Goal: Task Accomplishment & Management: Complete application form

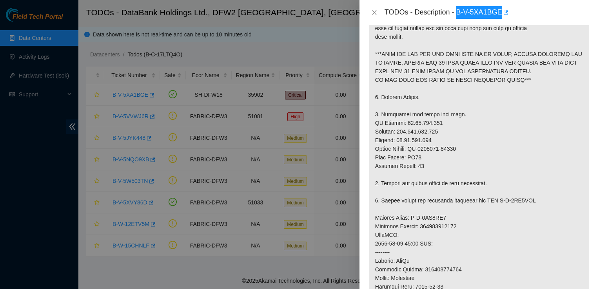
scroll to position [191, 0]
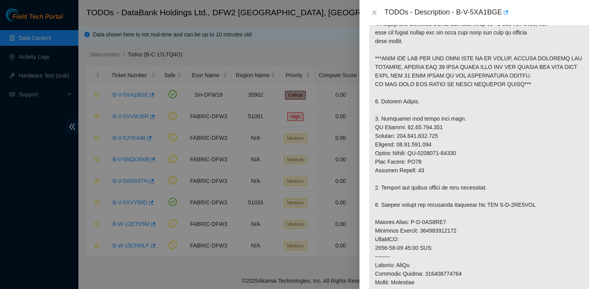
click at [514, 197] on p at bounding box center [479, 200] width 220 height 495
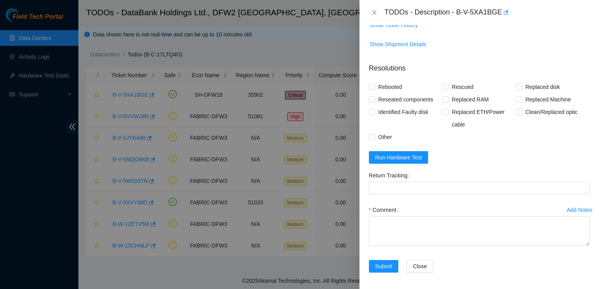
scroll to position [634, 0]
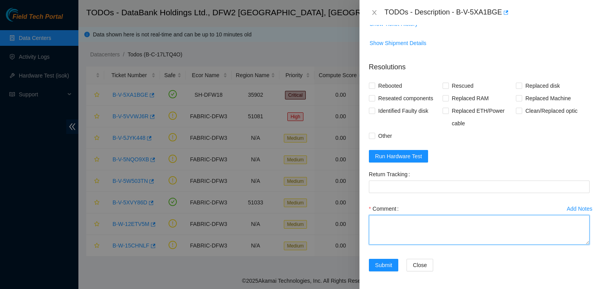
drag, startPoint x: 456, startPoint y: 233, endPoint x: 457, endPoint y: 229, distance: 4.0
click at [457, 229] on textarea "Comment" at bounding box center [479, 230] width 221 height 30
paste textarea "Ticket: B-V-5XA1BGE New SN: CT-4190620-00046 Bad SN: CT-4190620-00211 Service O…"
click at [487, 235] on textarea "Ticket: B-V-5XA1BGE New SN: CT-4190620-00046 Bad SN: CT-4190620-00211 Service O…" at bounding box center [479, 230] width 221 height 30
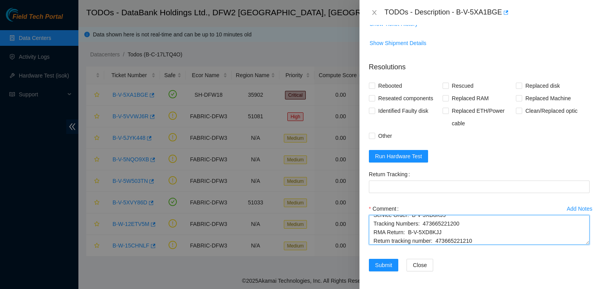
scroll to position [35, 0]
drag, startPoint x: 487, startPoint y: 240, endPoint x: 436, endPoint y: 236, distance: 50.7
click at [436, 236] on textarea "Ticket: B-V-5XA1BGE New SN: CT-4190620-00046 Bad SN: CT-4190620-00211 Service O…" at bounding box center [479, 230] width 221 height 30
type textarea "Ticket: B-V-5XA1BGE New SN: CT-4190620-00046 Bad SN: CT-4190620-00211 Service O…"
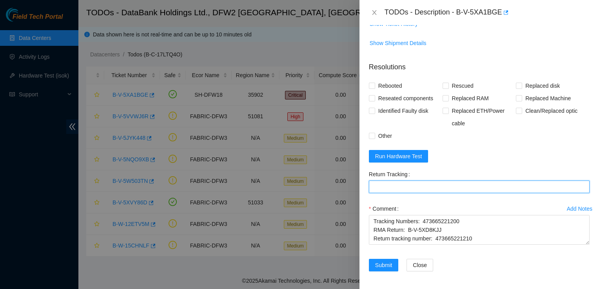
drag, startPoint x: 464, startPoint y: 189, endPoint x: 465, endPoint y: 185, distance: 5.0
click at [465, 185] on Tracking "Return Tracking" at bounding box center [479, 187] width 221 height 13
paste Tracking "473665221210"
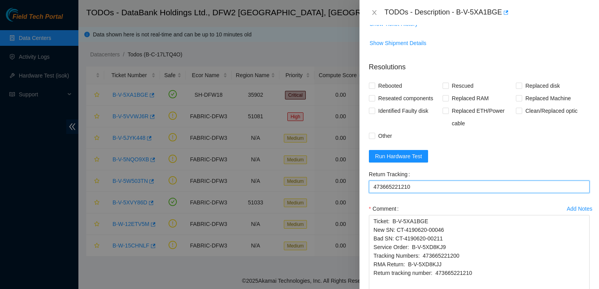
drag, startPoint x: 581, startPoint y: 242, endPoint x: 580, endPoint y: 309, distance: 67.1
click at [580, 289] on html "Field Tech Portal Data Centers Activity Logs Hardware Test (isok) Support TODOs…" at bounding box center [299, 144] width 599 height 289
type Tracking "473665221210"
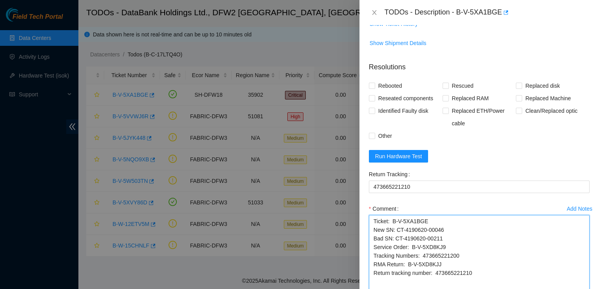
click at [374, 222] on textarea "Ticket: B-V-5XA1BGE New SN: CT-4190620-00046 Bad SN: CT-4190620-00211 Service O…" at bounding box center [479, 263] width 221 height 97
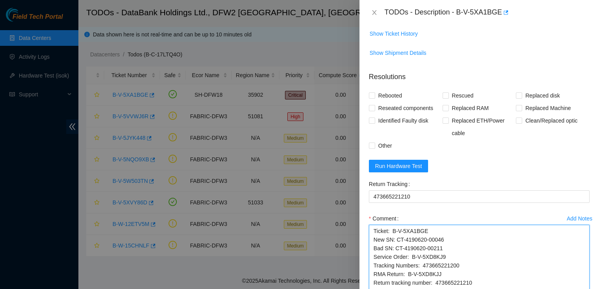
scroll to position [625, 0]
click at [384, 235] on textarea "Ticket: B-V-5XA1BGE New SN: CT-4190620-00046 Bad SN: CT-4190620-00211 Service O…" at bounding box center [479, 272] width 221 height 97
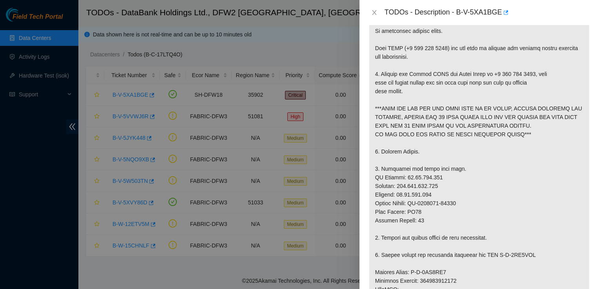
scroll to position [141, 0]
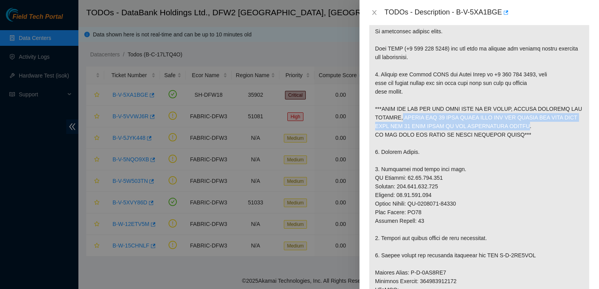
drag, startPoint x: 401, startPoint y: 119, endPoint x: 513, endPoint y: 129, distance: 112.6
click at [513, 129] on p at bounding box center [479, 251] width 220 height 495
copy p "REMOVE ALL 16 DATA DISKS FROM THE BAD SERVER AND SWAP THEM WITH THE 16 DATA DIS…"
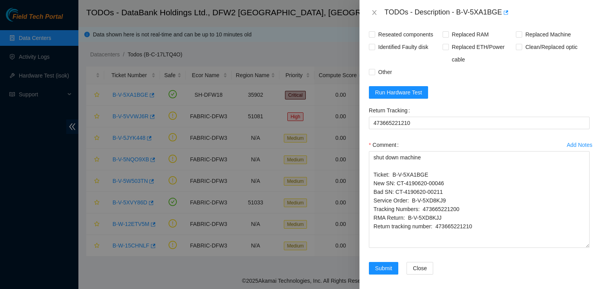
scroll to position [702, 0]
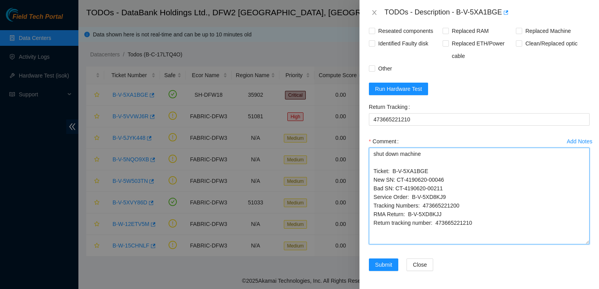
click at [444, 154] on textarea "shut down machine Ticket: B-V-5XA1BGE New SN: CT-4190620-00046 Bad SN: CT-41906…" at bounding box center [479, 196] width 221 height 97
paste textarea "REMOVE ALL 16 DATA DISKS FROM THE BAD SERVER AND SWAP THEM WITH THE 16 DATA DIS…"
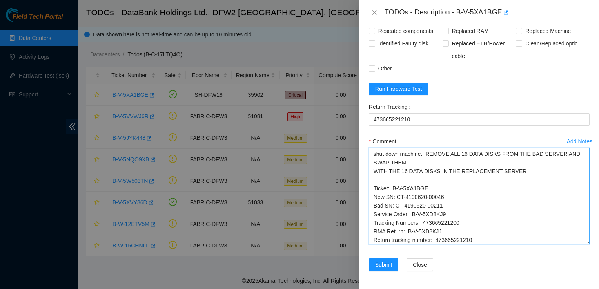
click at [425, 153] on textarea "shut down machine. REMOVE ALL 16 DATA DISKS FROM THE BAD SERVER AND SWAP THEM W…" at bounding box center [479, 196] width 221 height 97
click at [428, 155] on textarea "shut down machine. removed REMOVE ALL 16 DATA DISKS FROM THE BAD SERVER AND SWA…" at bounding box center [479, 196] width 221 height 97
click at [455, 151] on textarea "shut down machine. Removed 16 DATA DISKS FROM THE BAD SERVER AND SWAP THEM WITH…" at bounding box center [479, 196] width 221 height 97
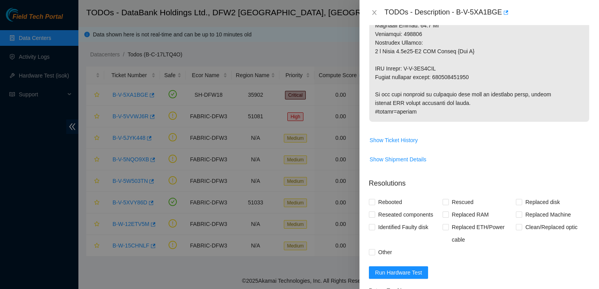
scroll to position [517, 0]
type textarea "shut down machine. Removed 16 data disks from bad server and swapped with disks…"
drag, startPoint x: 375, startPoint y: 213, endPoint x: 376, endPoint y: 208, distance: 5.2
click at [376, 209] on span "Reseated components" at bounding box center [405, 215] width 61 height 13
click at [375, 213] on input "Reseated components" at bounding box center [371, 215] width 5 height 5
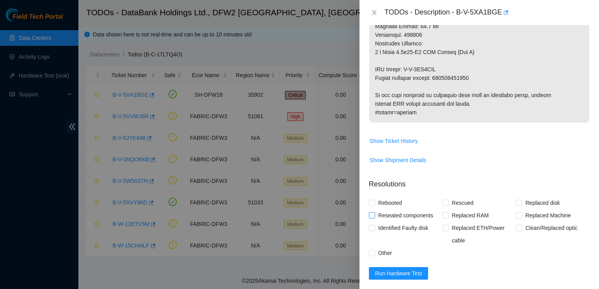
checkbox input "true"
drag, startPoint x: 375, startPoint y: 204, endPoint x: 376, endPoint y: 200, distance: 4.6
click at [376, 200] on label "Rebooted" at bounding box center [387, 203] width 36 height 13
click at [516, 204] on input "Replaced disk" at bounding box center [518, 202] width 5 height 5
checkbox input "true"
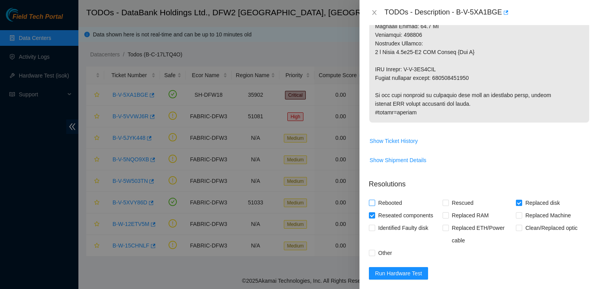
click at [372, 203] on input "Rebooted" at bounding box center [371, 202] width 5 height 5
checkbox input "true"
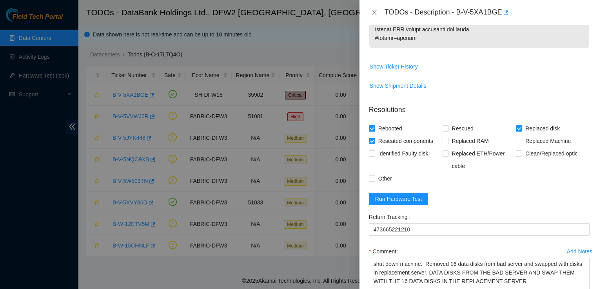
scroll to position [592, 0]
click at [516, 127] on input "Replaced disk" at bounding box center [518, 127] width 5 height 5
checkbox input "true"
click at [516, 141] on input "Replaced Machine" at bounding box center [518, 139] width 5 height 5
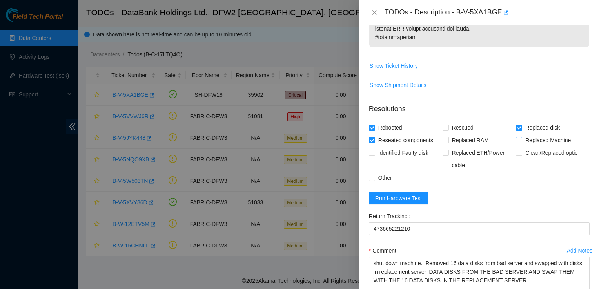
checkbox input "true"
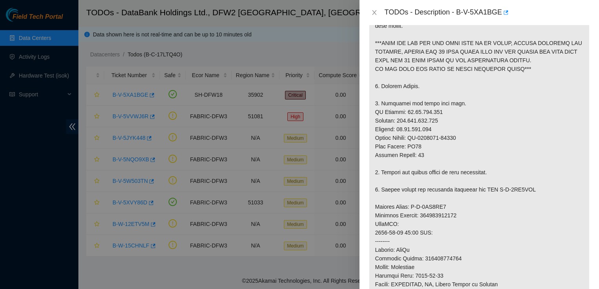
scroll to position [206, 0]
click at [546, 231] on p at bounding box center [479, 185] width 220 height 495
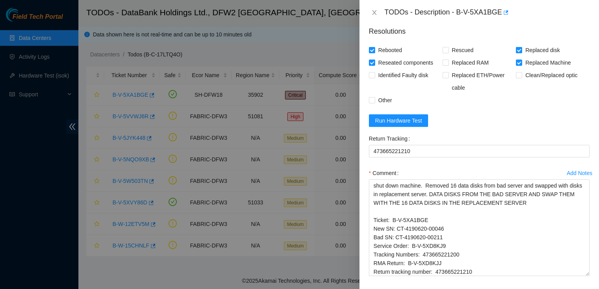
scroll to position [671, 0]
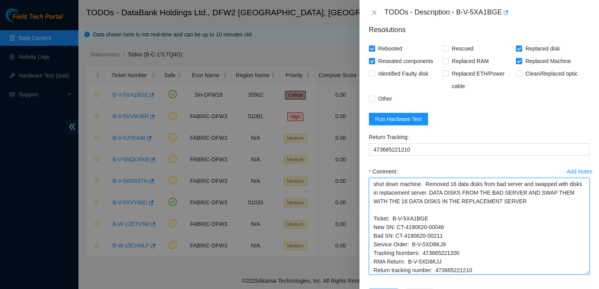
click at [443, 194] on textarea "shut down machine. Removed 16 data disks from bad server and swapped with disks…" at bounding box center [479, 226] width 221 height 97
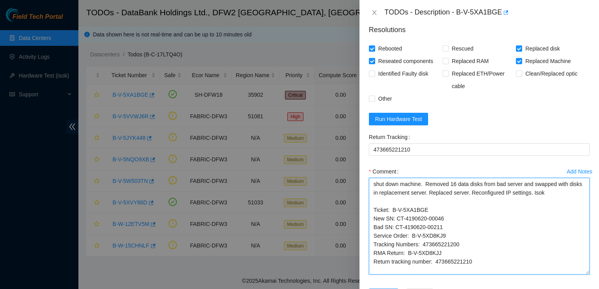
drag, startPoint x: 499, startPoint y: 262, endPoint x: 362, endPoint y: 83, distance: 225.4
click at [362, 83] on div "Problem Type Hardware Rack Number KL03 Machine Number 18 Serial Number CT-41906…" at bounding box center [480, 157] width 240 height 264
type textarea "shut down machine. Removed 16 data disks from bad server and swapped with disks…"
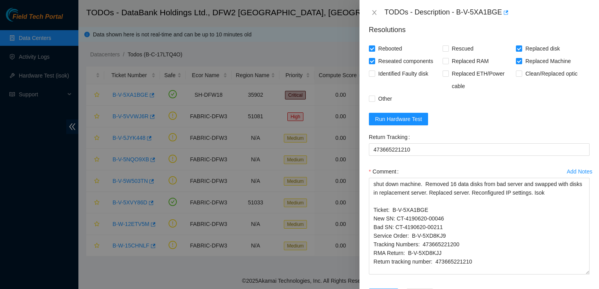
click at [502, 95] on div "Rebooted Rescued Replaced disk Reseated components Replaced RAM Replaced Machin…" at bounding box center [479, 73] width 221 height 63
drag, startPoint x: 367, startPoint y: 127, endPoint x: 526, endPoint y: 120, distance: 159.4
click at [367, 127] on div "Problem Type Hardware Rack Number KL03 Machine Number 18 Serial Number CT-41906…" at bounding box center [480, 157] width 240 height 264
click at [560, 117] on form "Resolutions Rebooted Rescued Replaced disk Reseated components Replaced RAM Rep…" at bounding box center [479, 164] width 221 height 293
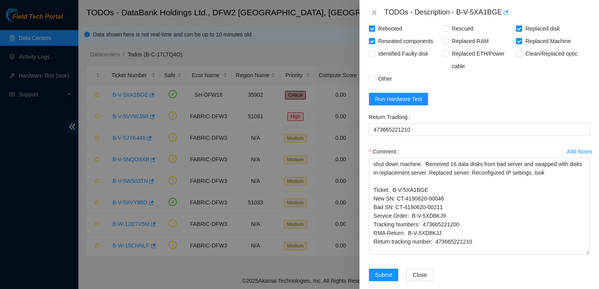
scroll to position [692, 0]
click at [372, 79] on input "Other" at bounding box center [371, 77] width 5 height 5
checkbox input "true"
click at [393, 95] on span "Run Hardware Test" at bounding box center [398, 99] width 47 height 9
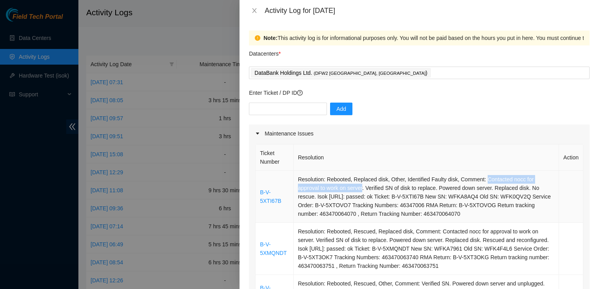
scroll to position [17, 0]
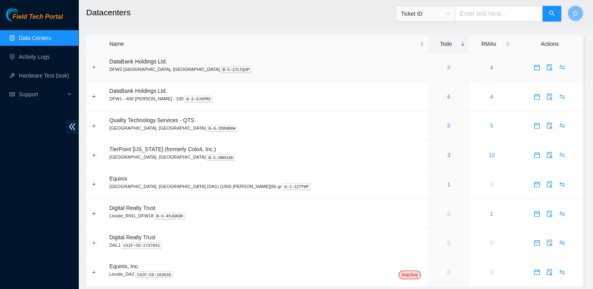
click at [447, 69] on link "8" at bounding box center [448, 67] width 3 height 6
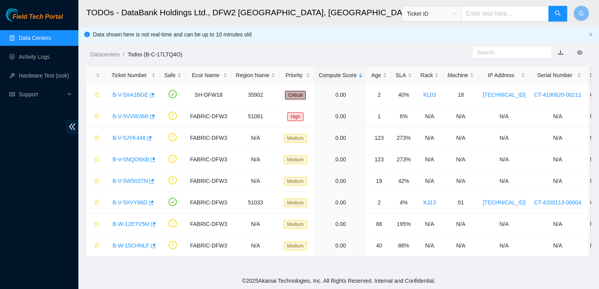
click at [498, 37] on div "Data shown here is not real-time and can be up to 10 minutes old" at bounding box center [339, 34] width 493 height 9
click at [141, 96] on link "B-V-5XA1BGE" at bounding box center [131, 95] width 36 height 6
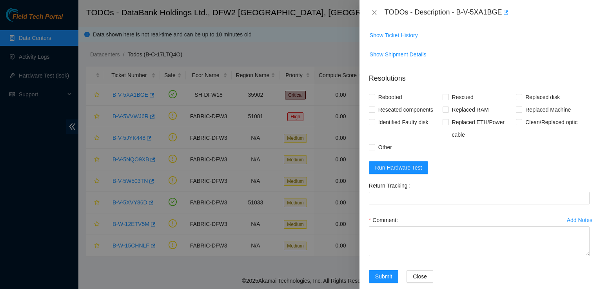
scroll to position [618, 0]
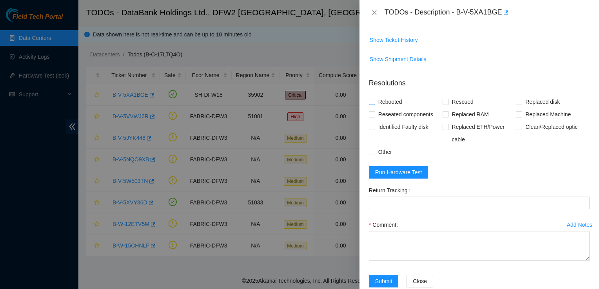
click at [373, 101] on input "Rebooted" at bounding box center [371, 101] width 5 height 5
checkbox input "true"
click at [373, 112] on input "Reseated components" at bounding box center [371, 113] width 5 height 5
checkbox input "true"
click at [522, 101] on span "Replaced disk" at bounding box center [542, 102] width 41 height 13
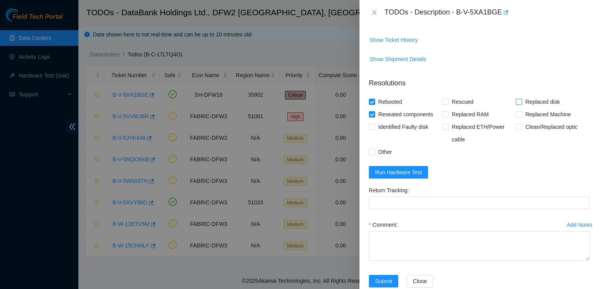
click at [521, 101] on input "Replaced disk" at bounding box center [518, 101] width 5 height 5
checkbox input "true"
click at [516, 113] on input "Replaced Machine" at bounding box center [518, 113] width 5 height 5
checkbox input "true"
click at [368, 153] on div "Problem Type Hardware Rack Number KL03 Machine Number 18 Serial Number CT-41906…" at bounding box center [480, 157] width 240 height 264
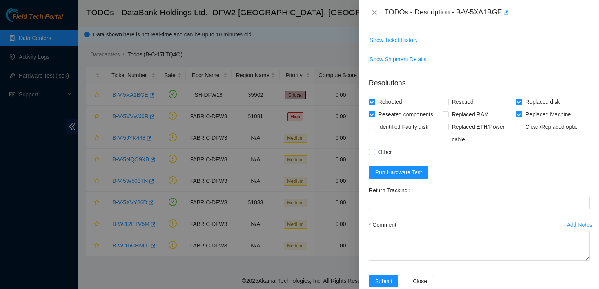
click at [373, 152] on input "Other" at bounding box center [371, 151] width 5 height 5
checkbox input "true"
click at [494, 164] on form "Resolutions Rebooted Rescued Replaced disk Reseated components Replaced RAM Rep…" at bounding box center [479, 184] width 221 height 225
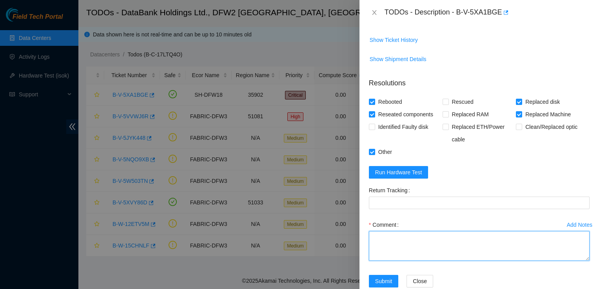
click at [435, 251] on textarea "Comment" at bounding box center [479, 246] width 221 height 30
paste textarea "shut down machine. Removed 16 data disks from bad server and swapped with disks…"
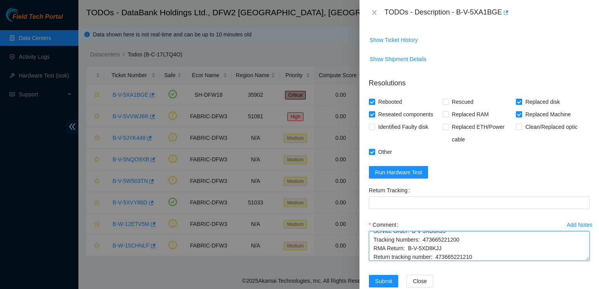
scroll to position [60, 0]
drag, startPoint x: 477, startPoint y: 255, endPoint x: 435, endPoint y: 250, distance: 42.2
click at [435, 250] on textarea "shut down machine. Removed 16 data disks from bad server and swapped with disks…" at bounding box center [479, 246] width 221 height 30
type textarea "shut down machine. Removed 16 data disks from bad server and swapped with disks…"
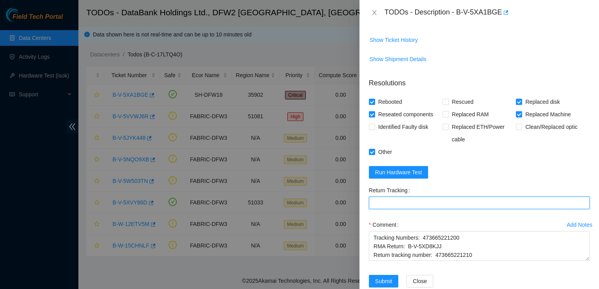
click at [398, 202] on Tracking "Return Tracking" at bounding box center [479, 203] width 221 height 13
paste Tracking "473665221210"
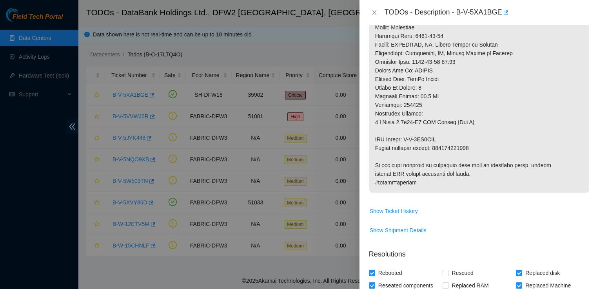
scroll to position [634, 0]
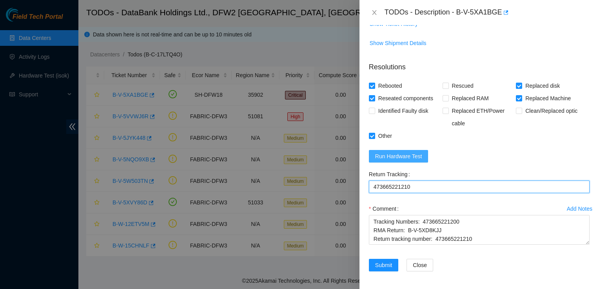
type Tracking "473665221210"
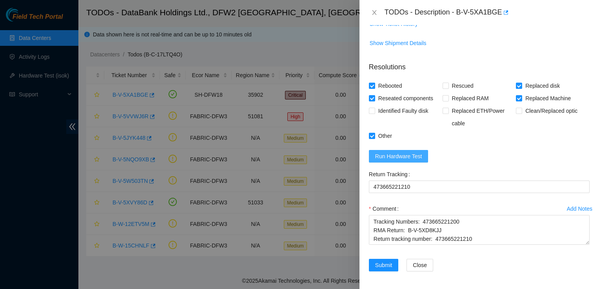
click at [420, 154] on span "Run Hardware Test" at bounding box center [398, 156] width 47 height 9
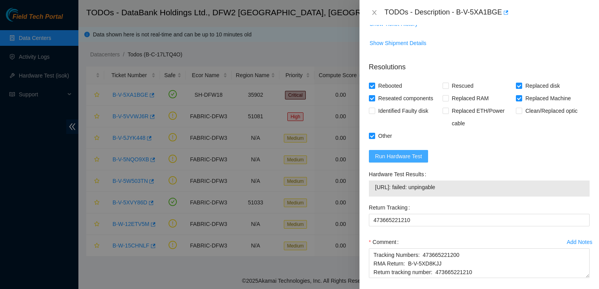
click at [406, 155] on span "Run Hardware Test" at bounding box center [398, 156] width 47 height 9
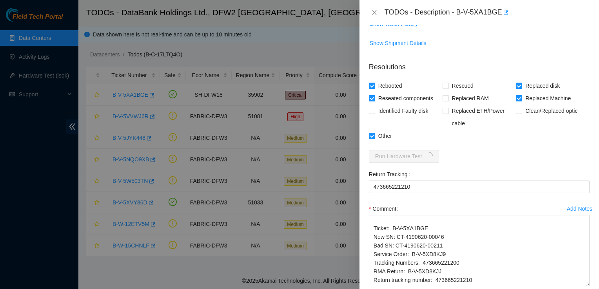
scroll to position [0, 0]
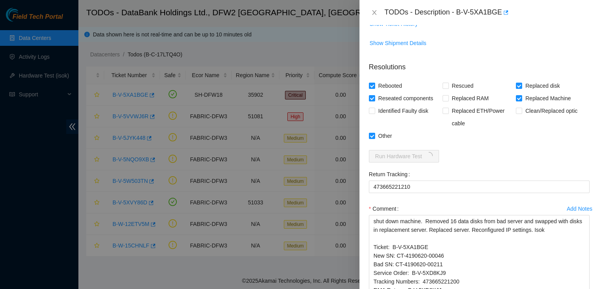
drag, startPoint x: 580, startPoint y: 241, endPoint x: 586, endPoint y: 309, distance: 68.5
click at [586, 289] on html "Field Tech Portal Data Centers Activity Logs Hardware Test (isok) Support TODOs…" at bounding box center [299, 144] width 599 height 289
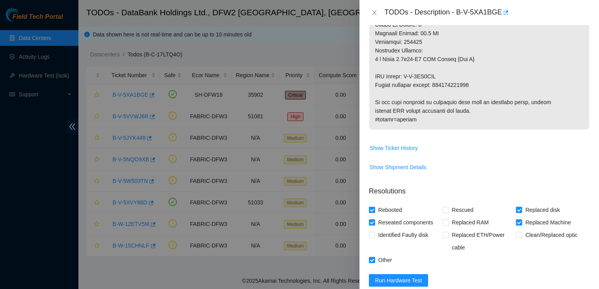
scroll to position [518, 0]
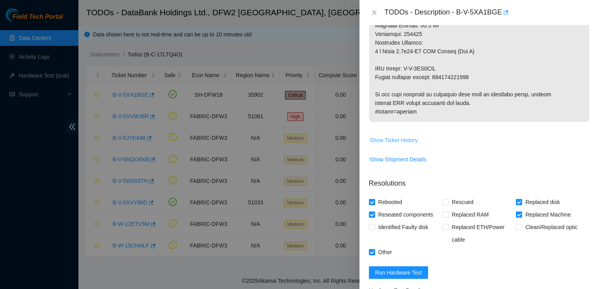
click at [405, 139] on span "Show Ticket History" at bounding box center [394, 140] width 48 height 9
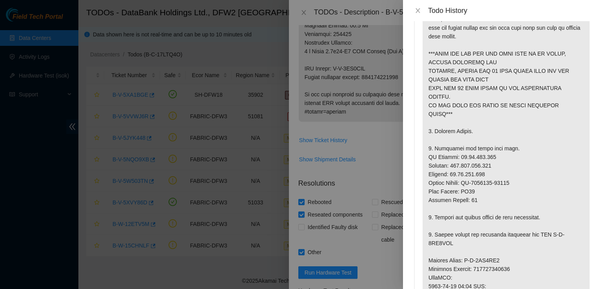
scroll to position [0, 0]
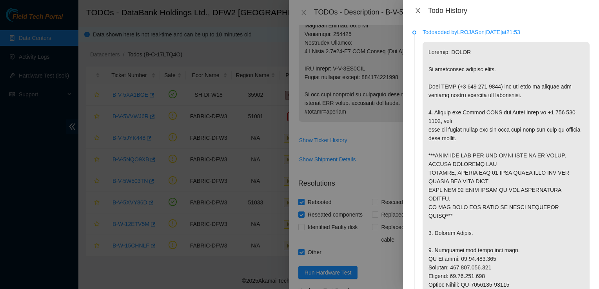
click at [419, 8] on icon "close" at bounding box center [418, 10] width 6 height 6
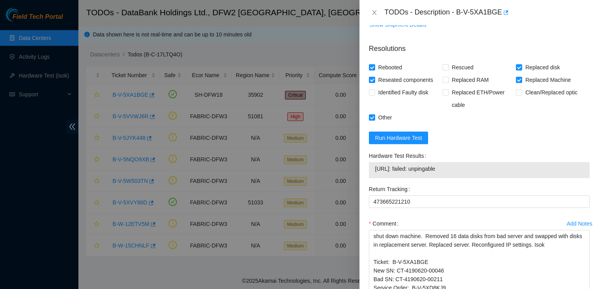
scroll to position [736, 0]
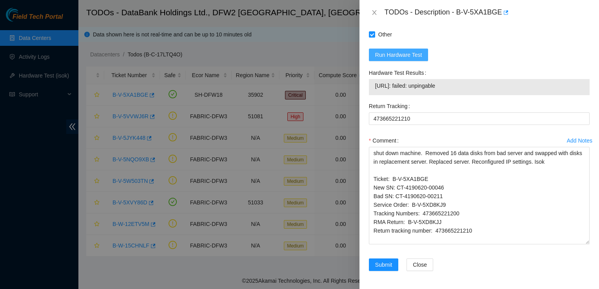
click at [376, 55] on span "Run Hardware Test" at bounding box center [398, 55] width 47 height 9
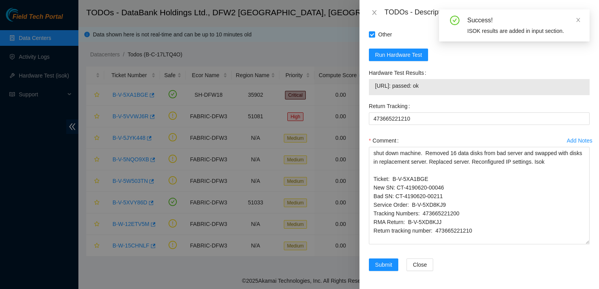
drag, startPoint x: 452, startPoint y: 84, endPoint x: 366, endPoint y: 91, distance: 86.5
click at [366, 91] on div "Hardware Test Results 23.36.200.149: passed: ok" at bounding box center [479, 83] width 227 height 33
copy tbody "23.36.200.149: passed: ok"
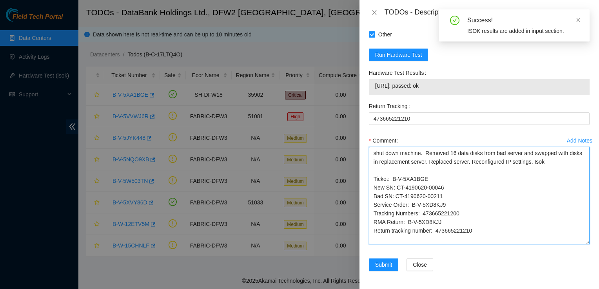
click at [573, 167] on textarea "shut down machine. Removed 16 data disks from bad server and swapped with disks…" at bounding box center [479, 196] width 221 height 98
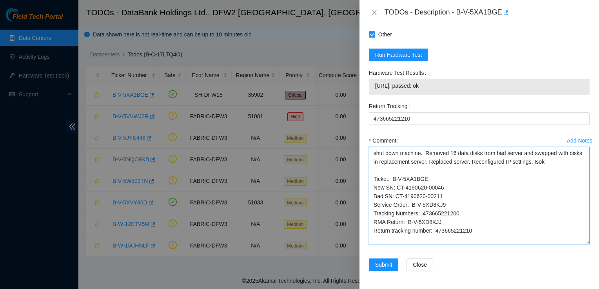
click at [572, 162] on textarea "shut down machine. Removed 16 data disks from bad server and swapped with disks…" at bounding box center [479, 196] width 221 height 98
paste textarea "23.36.200.149: passed: ok"
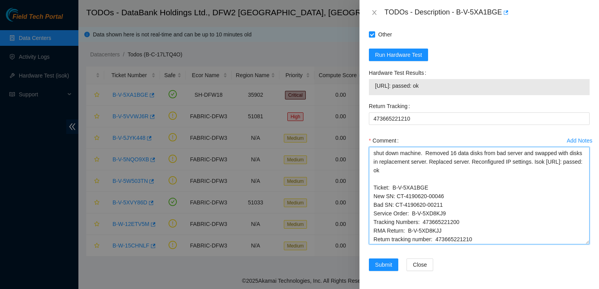
scroll to position [1, 0]
type textarea "shut down machine. Removed 16 data disks from bad server and swapped with disks…"
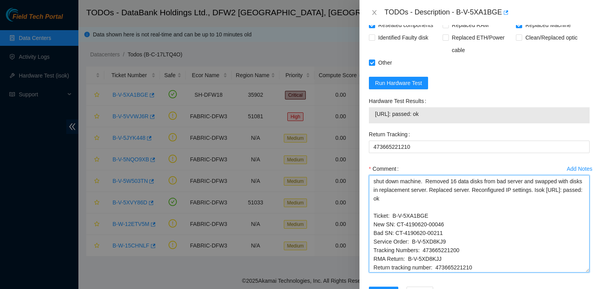
scroll to position [736, 0]
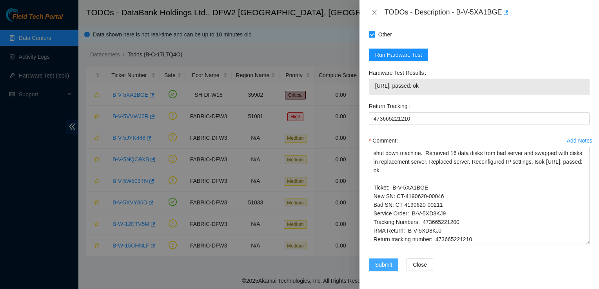
click at [383, 269] on button "Submit" at bounding box center [384, 265] width 30 height 13
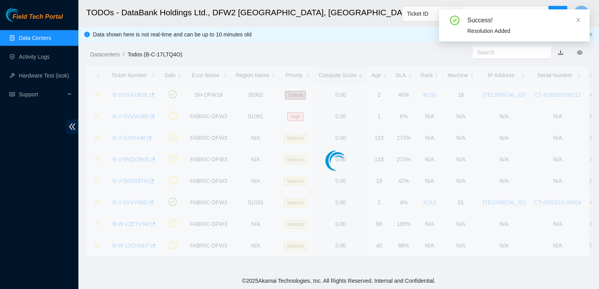
scroll to position [227, 0]
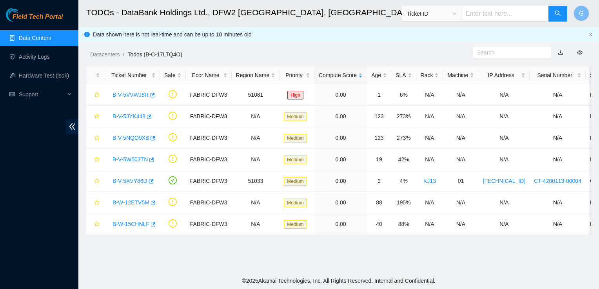
click at [36, 37] on link "Data Centers" at bounding box center [35, 38] width 32 height 6
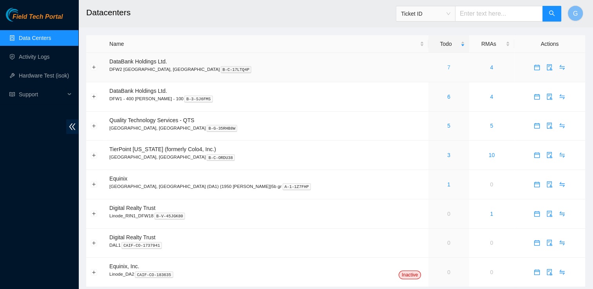
click at [447, 67] on link "7" at bounding box center [448, 67] width 3 height 6
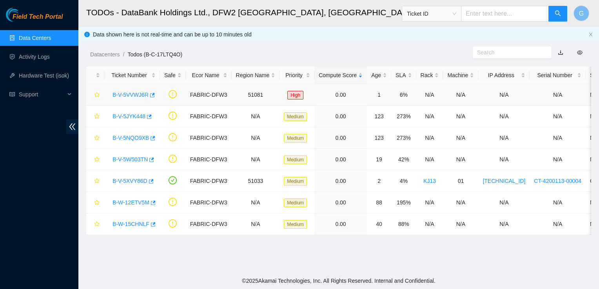
click at [129, 96] on link "B-V-5VVWJ6R" at bounding box center [131, 95] width 36 height 6
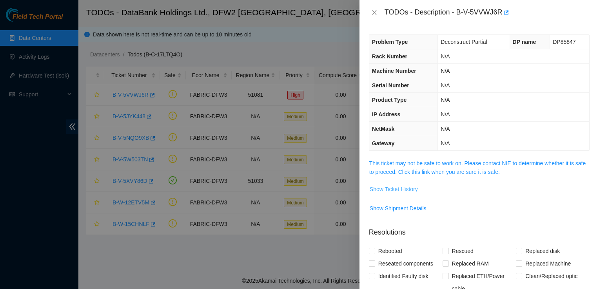
click at [403, 188] on span "Show Ticket History" at bounding box center [394, 189] width 48 height 9
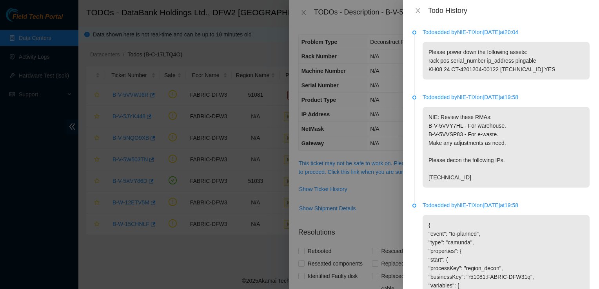
click at [373, 24] on div at bounding box center [299, 144] width 599 height 289
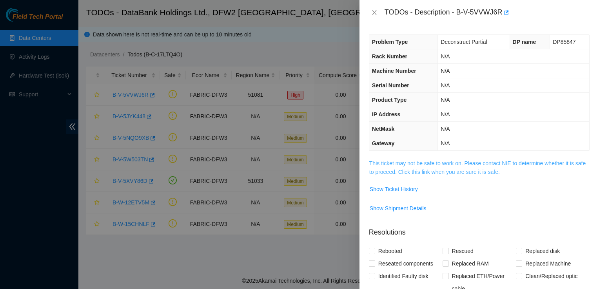
click at [453, 173] on link "This ticket may not be safe to work on. Please contact NIE to determine whether…" at bounding box center [477, 167] width 216 height 15
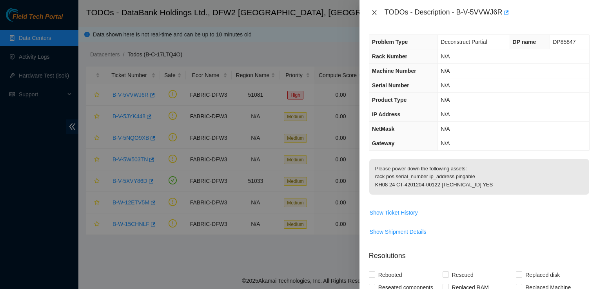
click at [376, 16] on button "Close" at bounding box center [374, 12] width 11 height 7
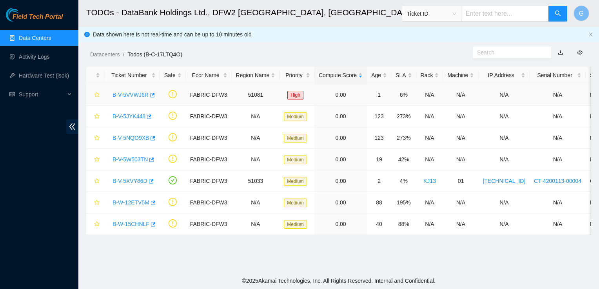
click at [135, 95] on link "B-V-5VVWJ6R" at bounding box center [131, 95] width 36 height 6
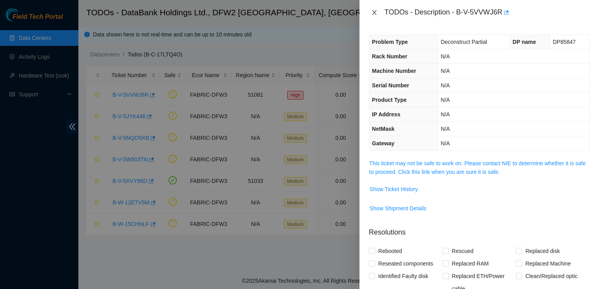
click at [375, 9] on icon "close" at bounding box center [374, 12] width 6 height 6
